Goal: Information Seeking & Learning: Learn about a topic

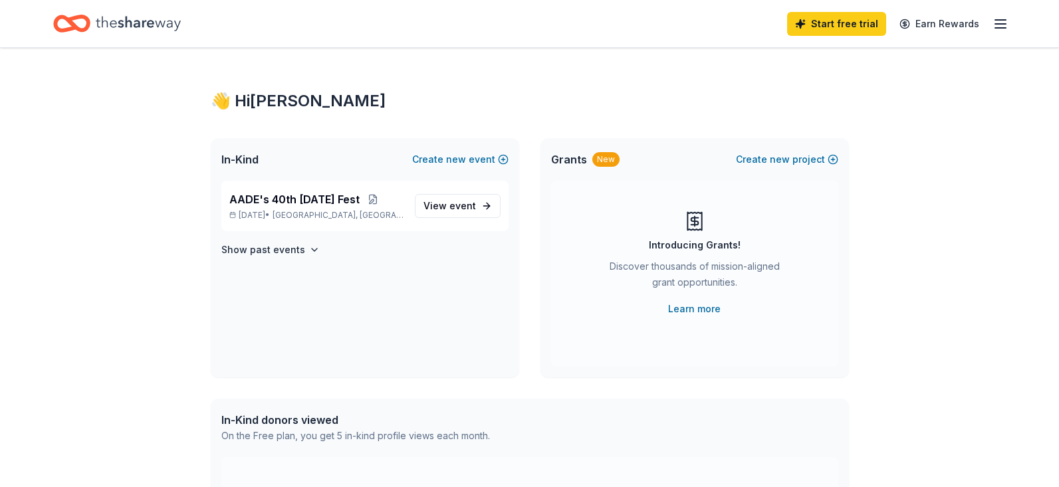
click at [139, 22] on icon "Home" at bounding box center [138, 23] width 85 height 15
click at [457, 201] on span "event" at bounding box center [462, 205] width 27 height 11
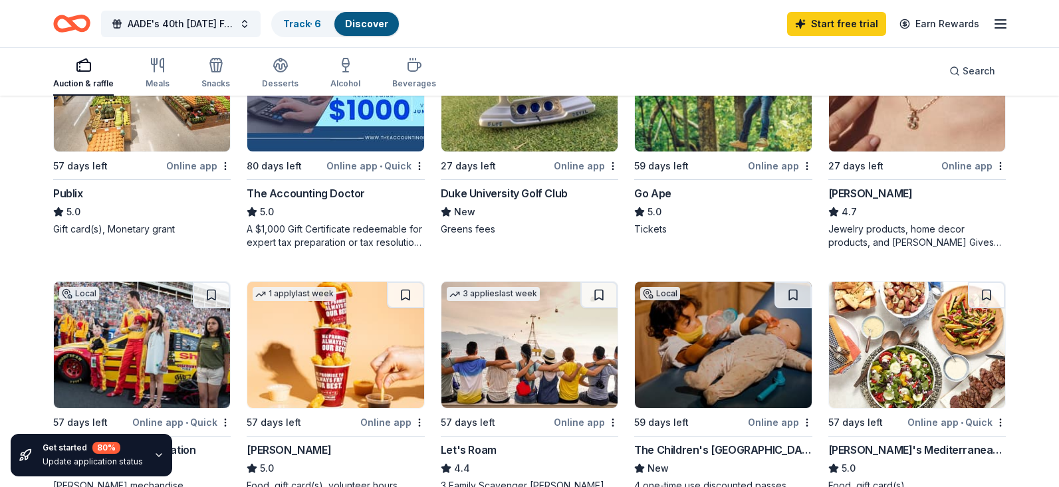
scroll to position [731, 0]
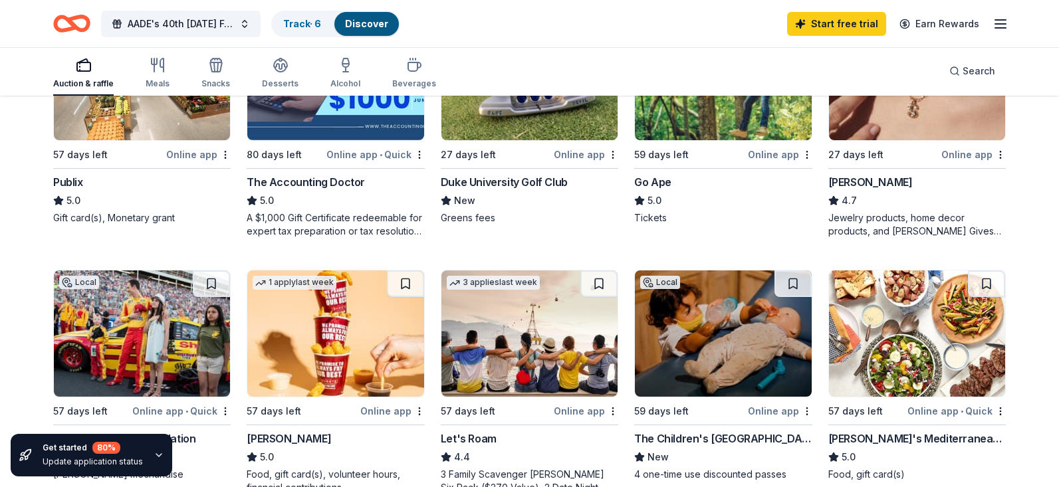
click at [1026, 336] on div "220 results in [GEOGRAPHIC_DATA], [GEOGRAPHIC_DATA] Application deadlines 3 thi…" at bounding box center [529, 213] width 1059 height 1694
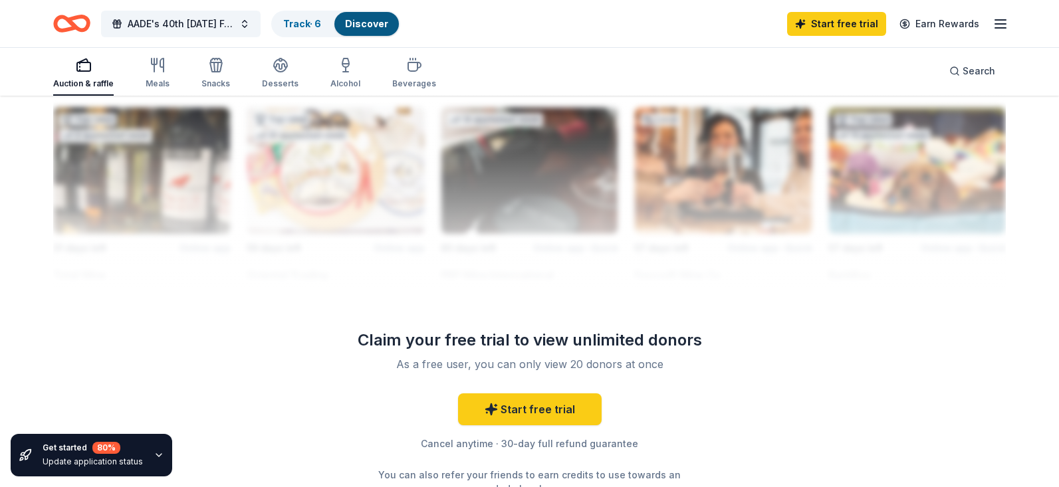
scroll to position [1197, 0]
